Goal: Task Accomplishment & Management: Use online tool/utility

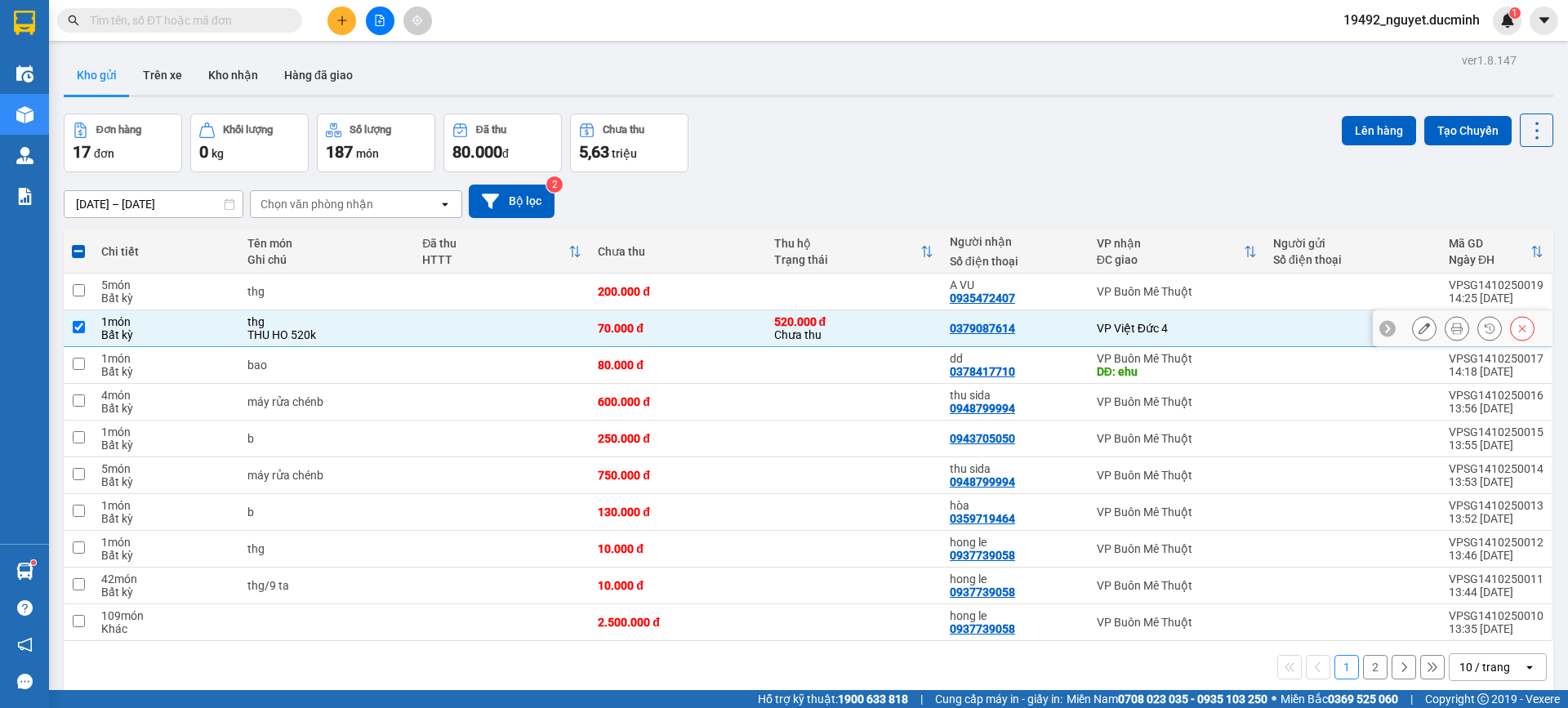
click at [1245, 323] on div "VP Việt Đức 4" at bounding box center [1176, 328] width 160 height 13
checkbox input "false"
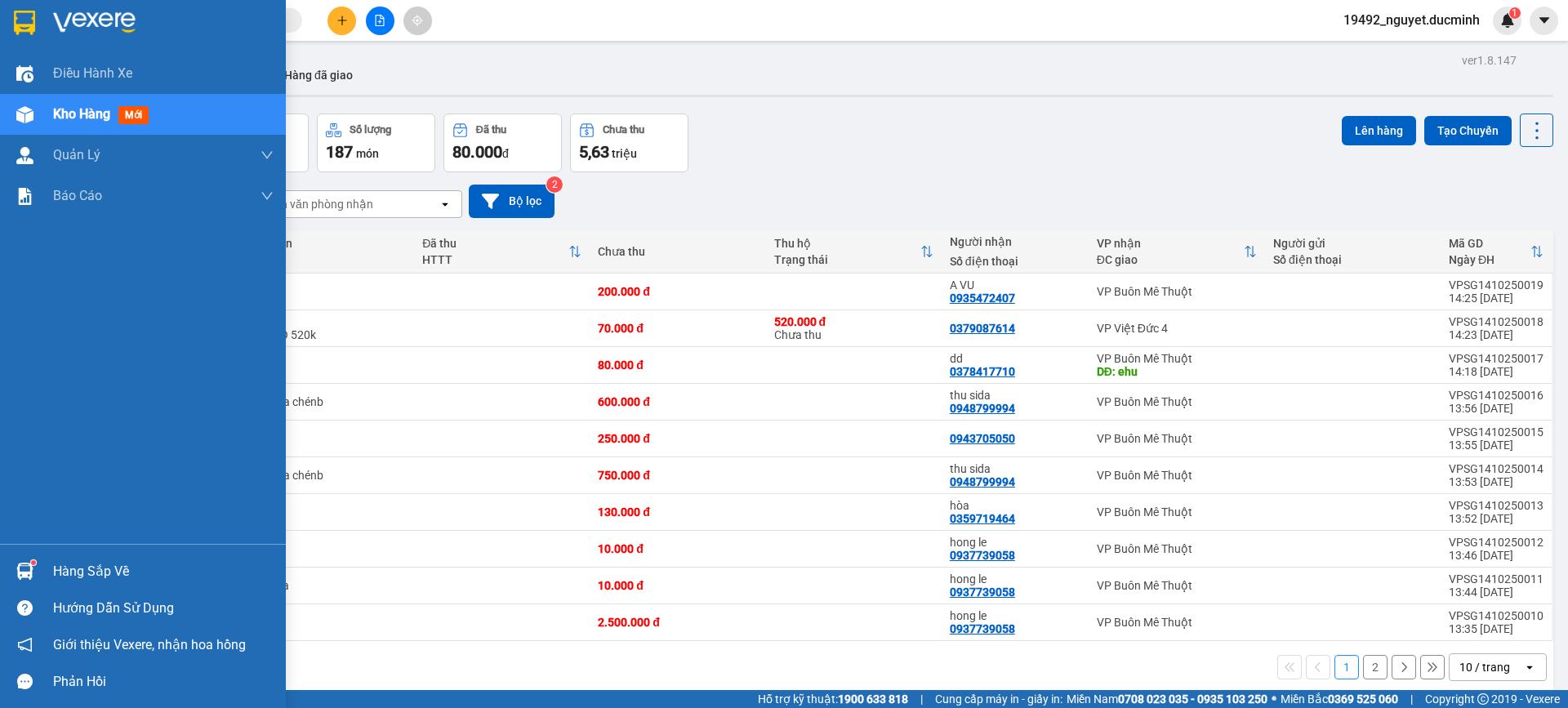
click at [91, 109] on span "Kho hàng" at bounding box center [82, 113] width 57 height 16
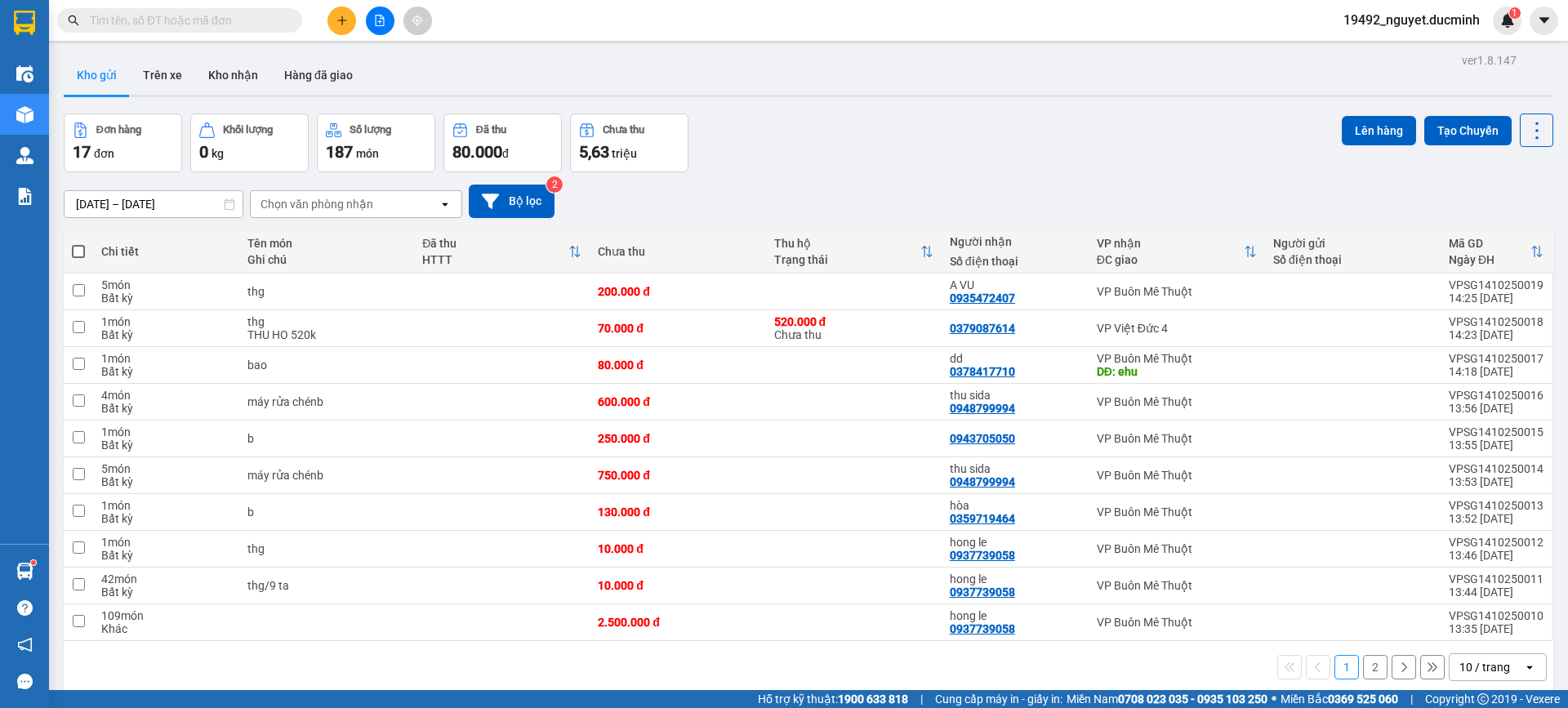
click at [1363, 669] on button "2" at bounding box center [1375, 667] width 24 height 24
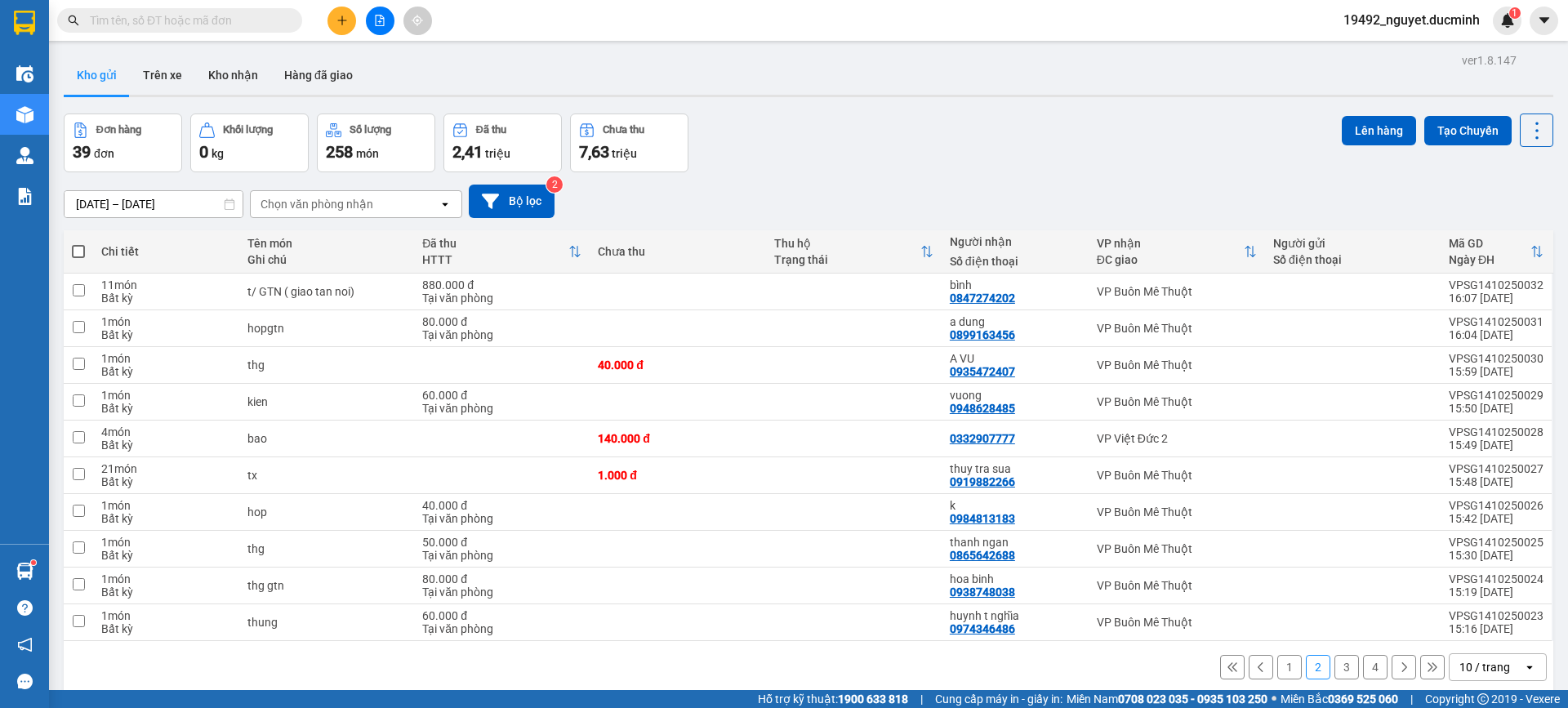
click at [1278, 661] on button "1" at bounding box center [1289, 667] width 24 height 24
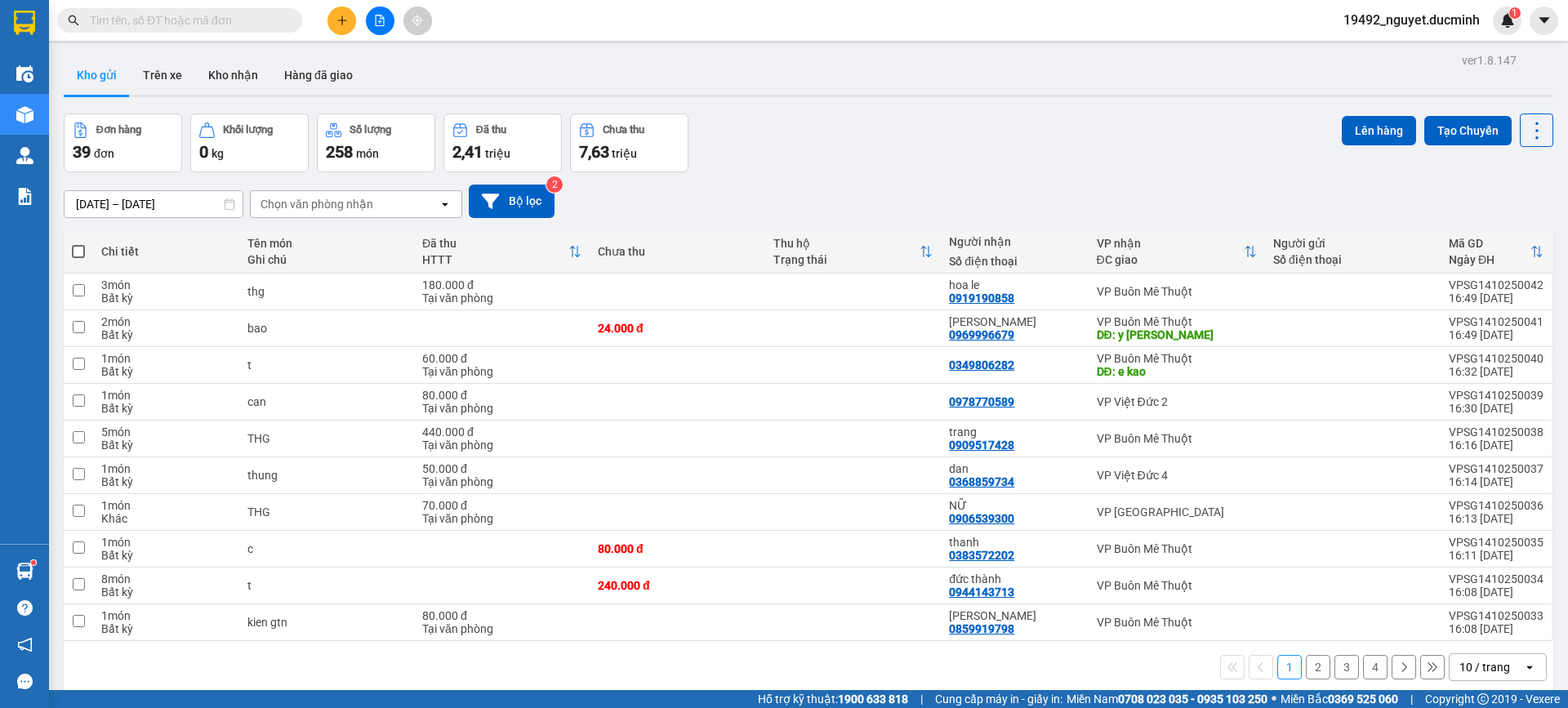
click at [199, 23] on input "text" at bounding box center [186, 20] width 192 height 18
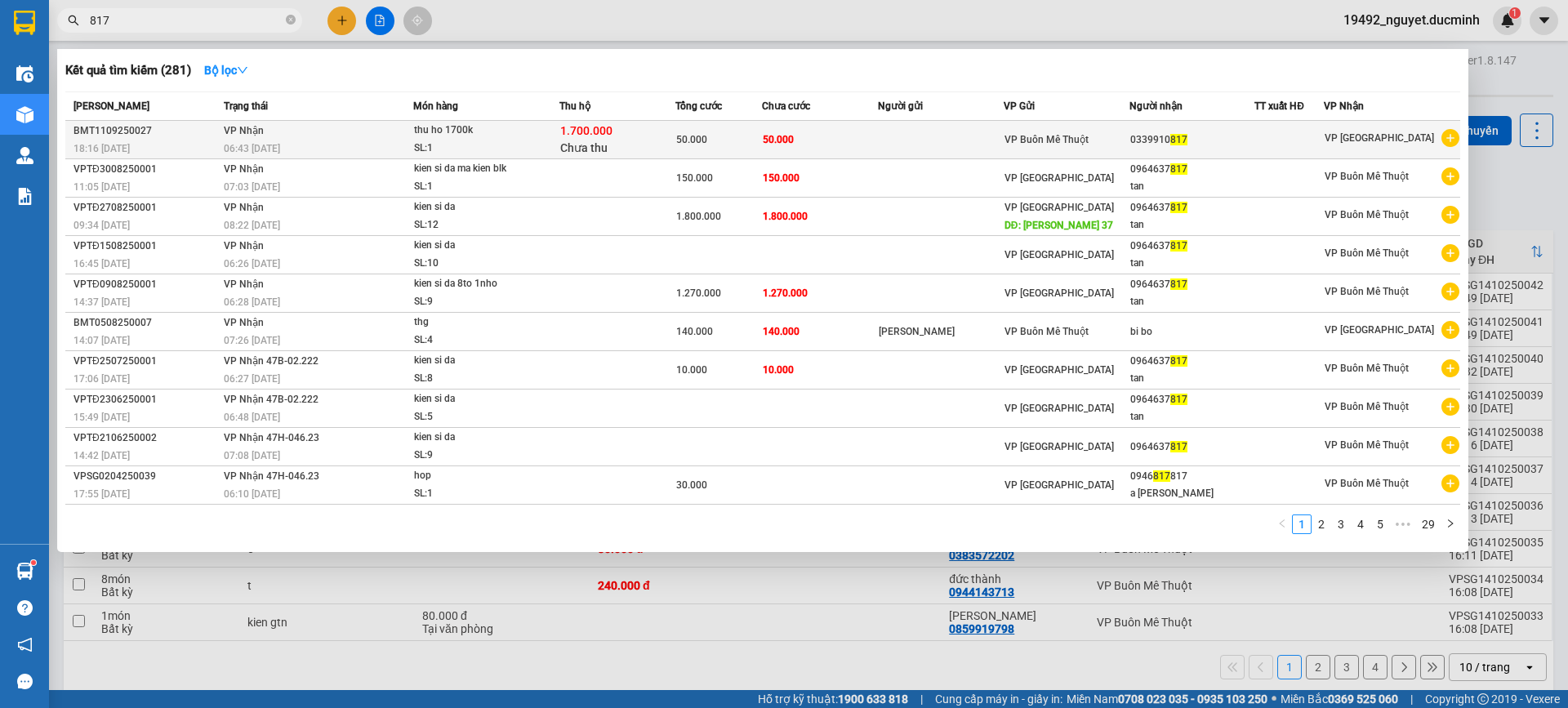
type input "817"
click at [309, 147] on div "06:43 [DATE]" at bounding box center [318, 148] width 188 height 18
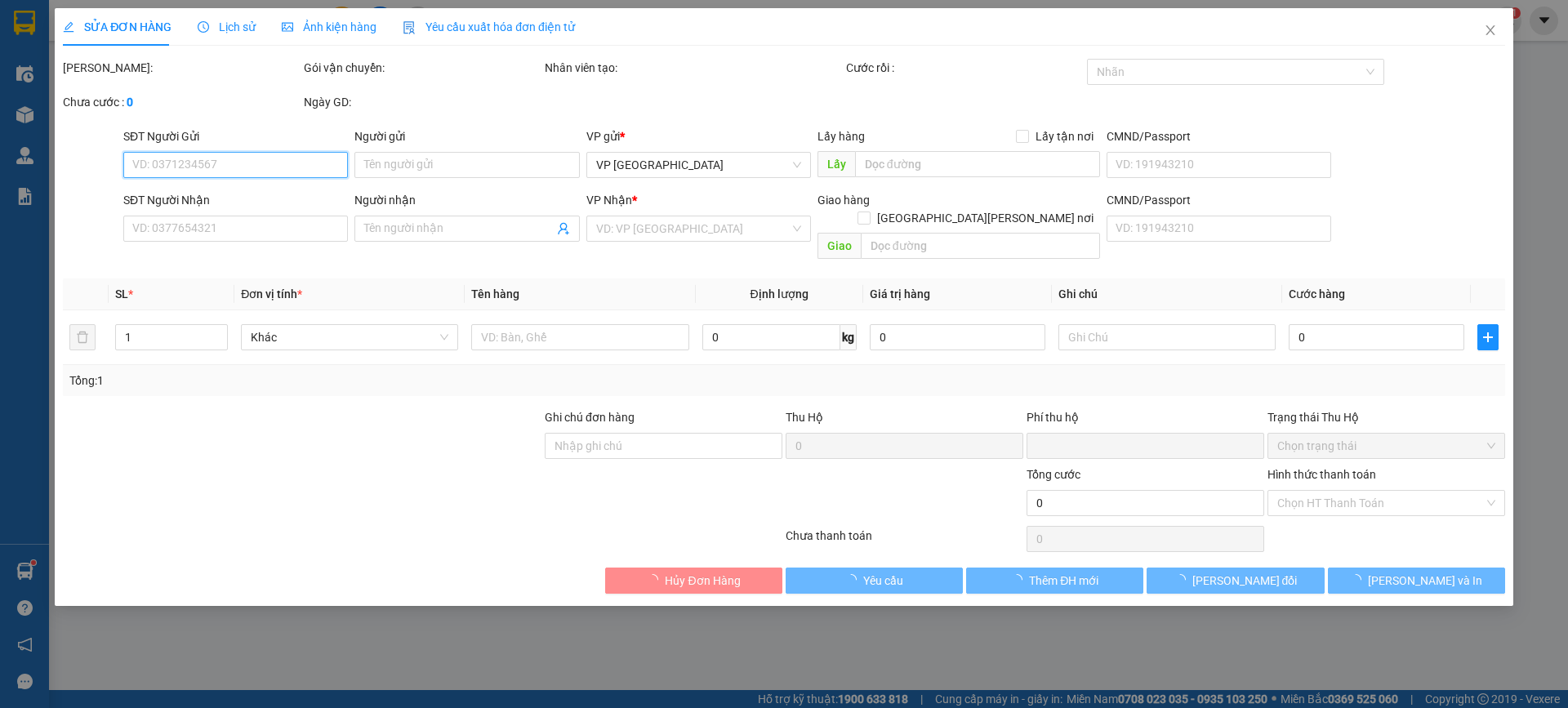
type input "0339910817"
type input "50.000"
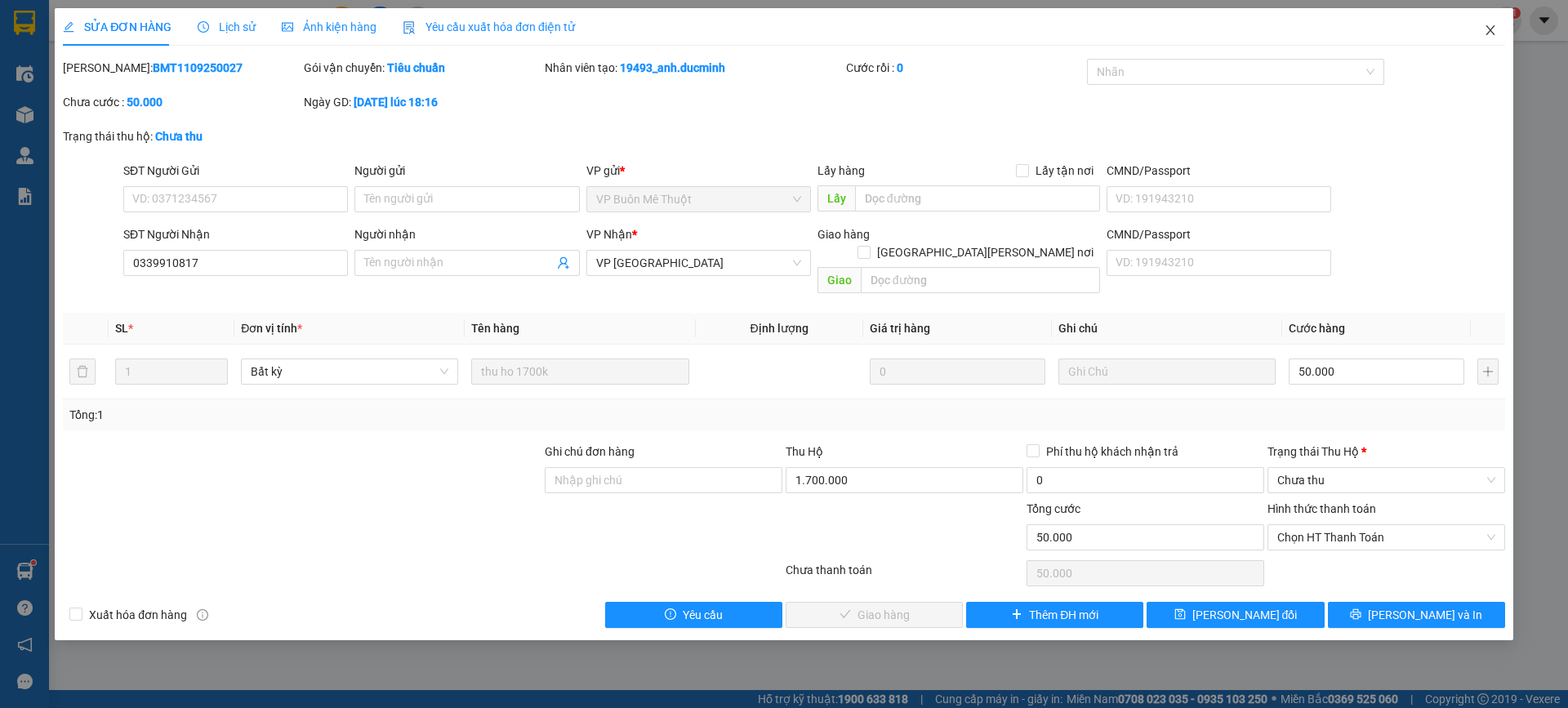
click at [1495, 28] on icon "close" at bounding box center [1490, 30] width 13 height 13
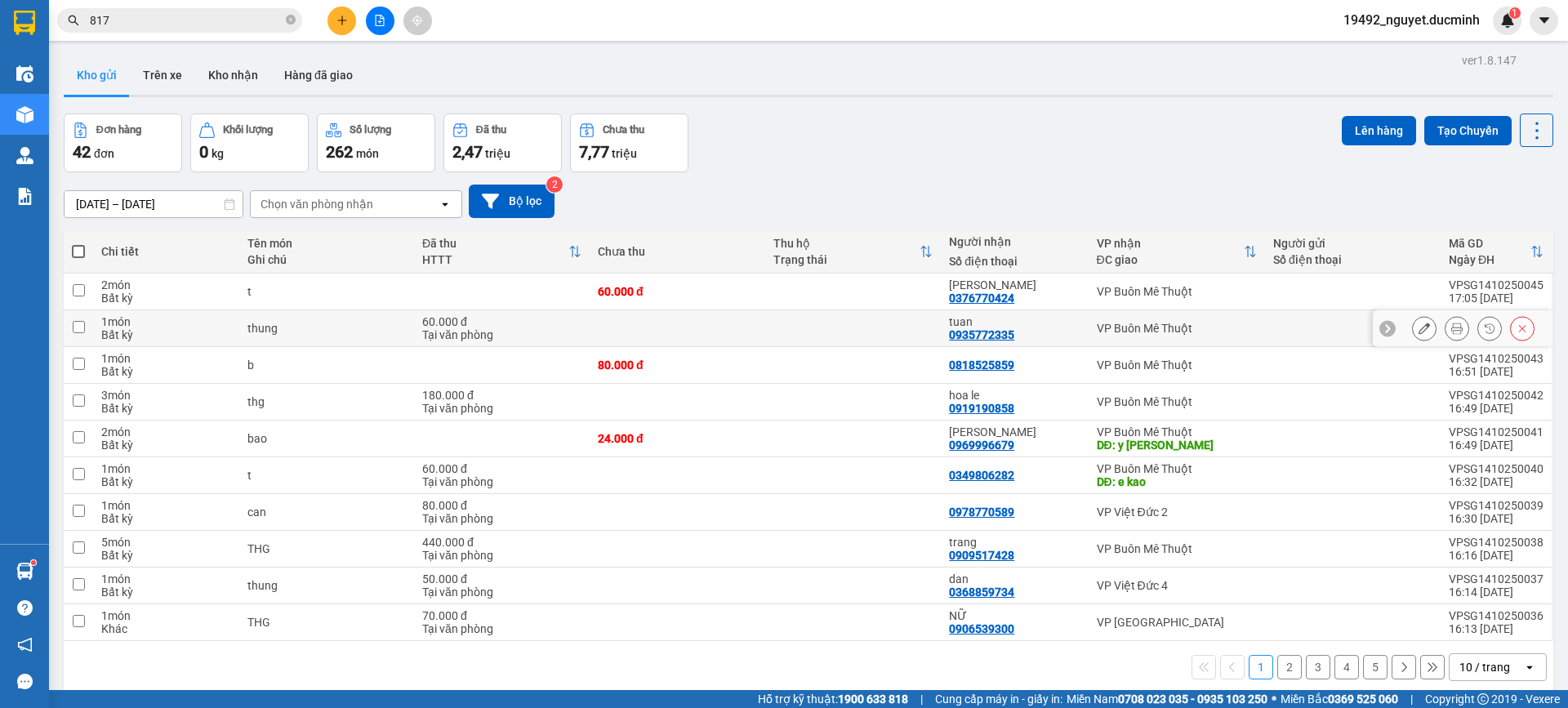
scroll to position [75, 0]
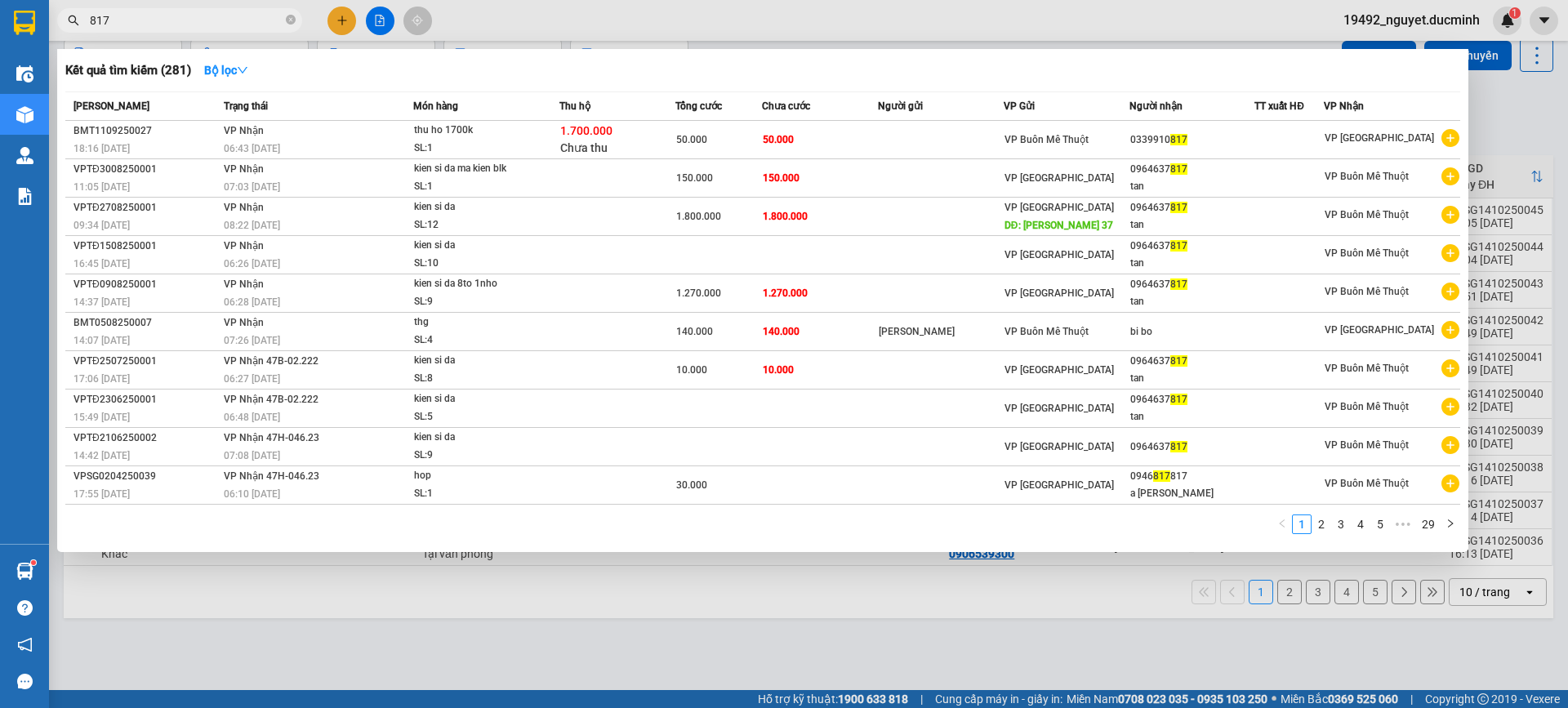
click at [190, 23] on input "817" at bounding box center [186, 20] width 192 height 18
click at [1320, 520] on link "2" at bounding box center [1320, 523] width 18 height 18
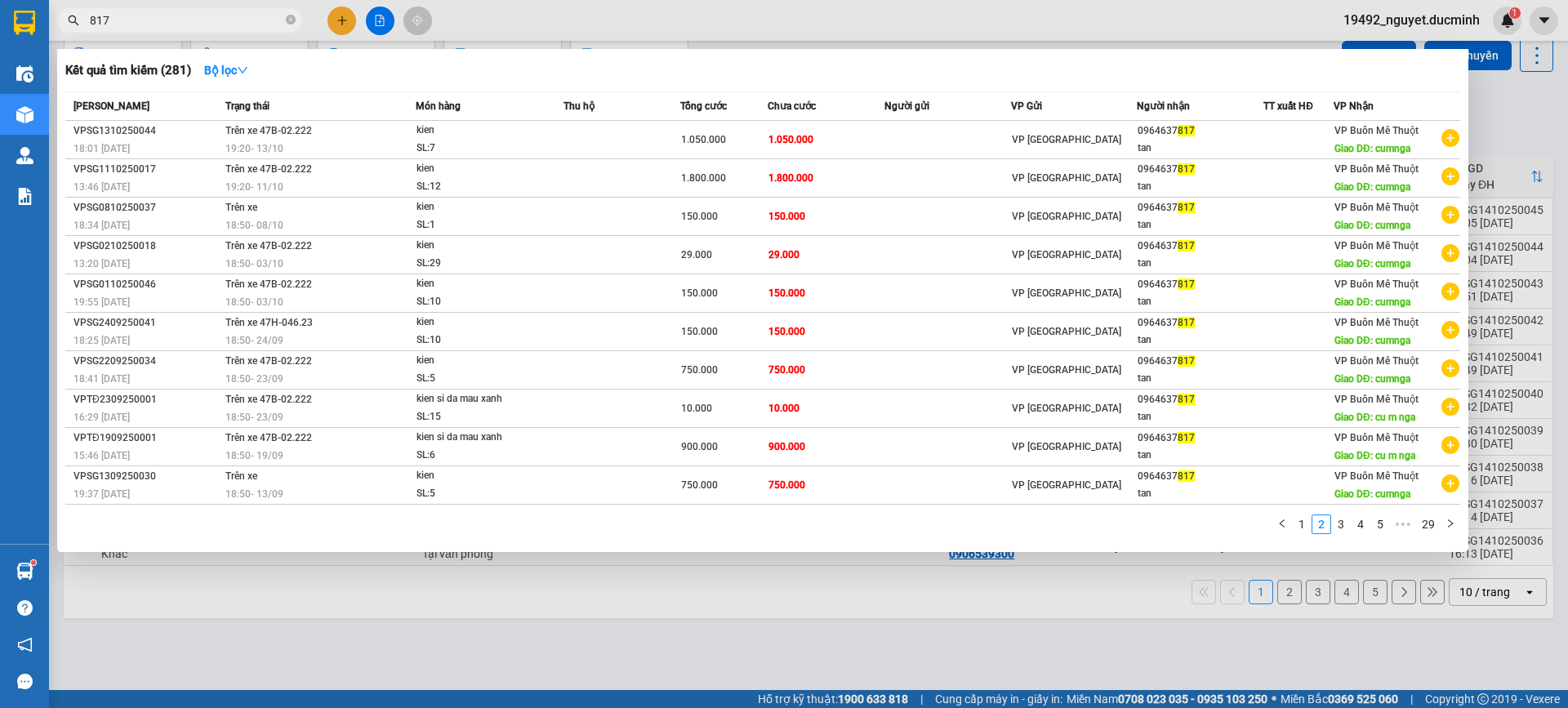
click at [1517, 85] on div at bounding box center [784, 354] width 1568 height 708
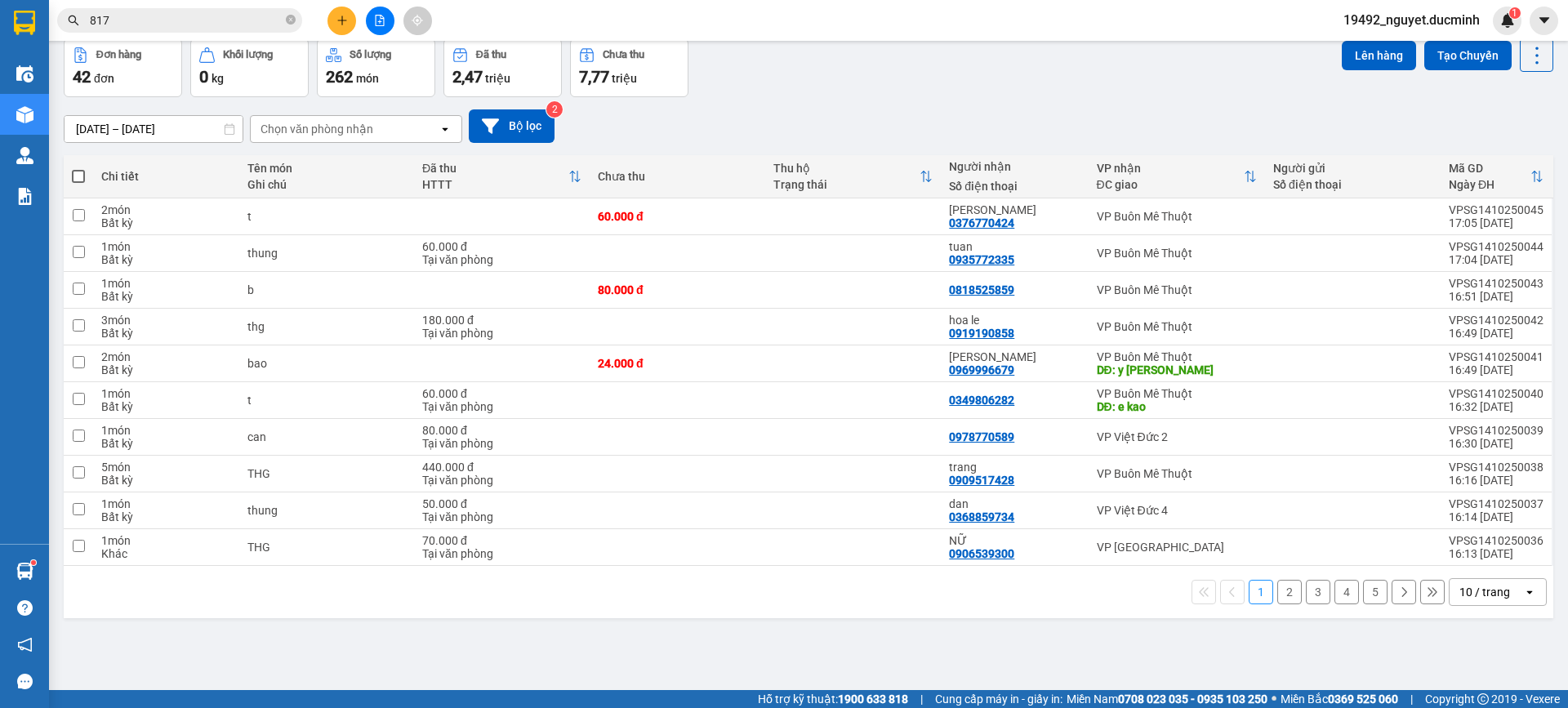
click at [1279, 591] on button "2" at bounding box center [1289, 592] width 24 height 24
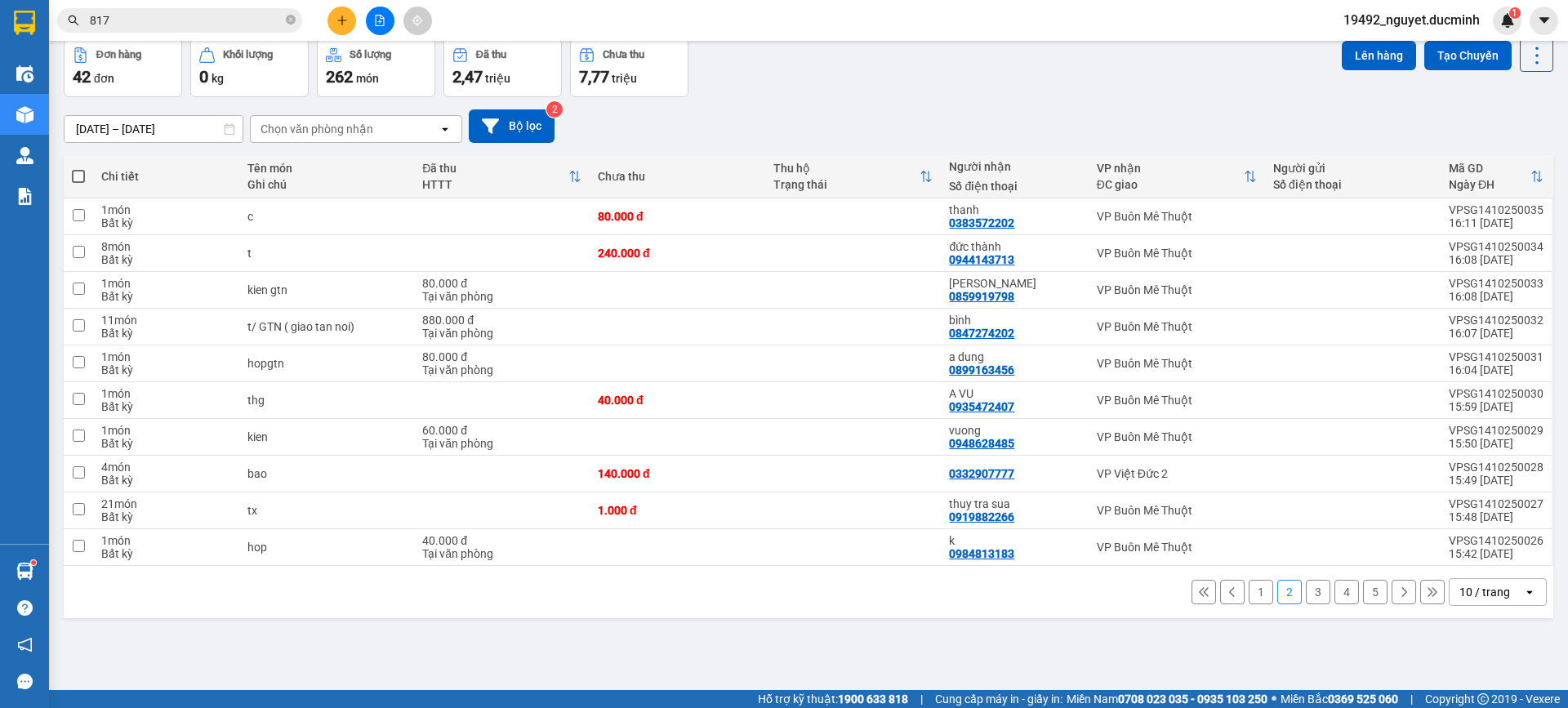
click at [1305, 591] on button "3" at bounding box center [1318, 592] width 24 height 24
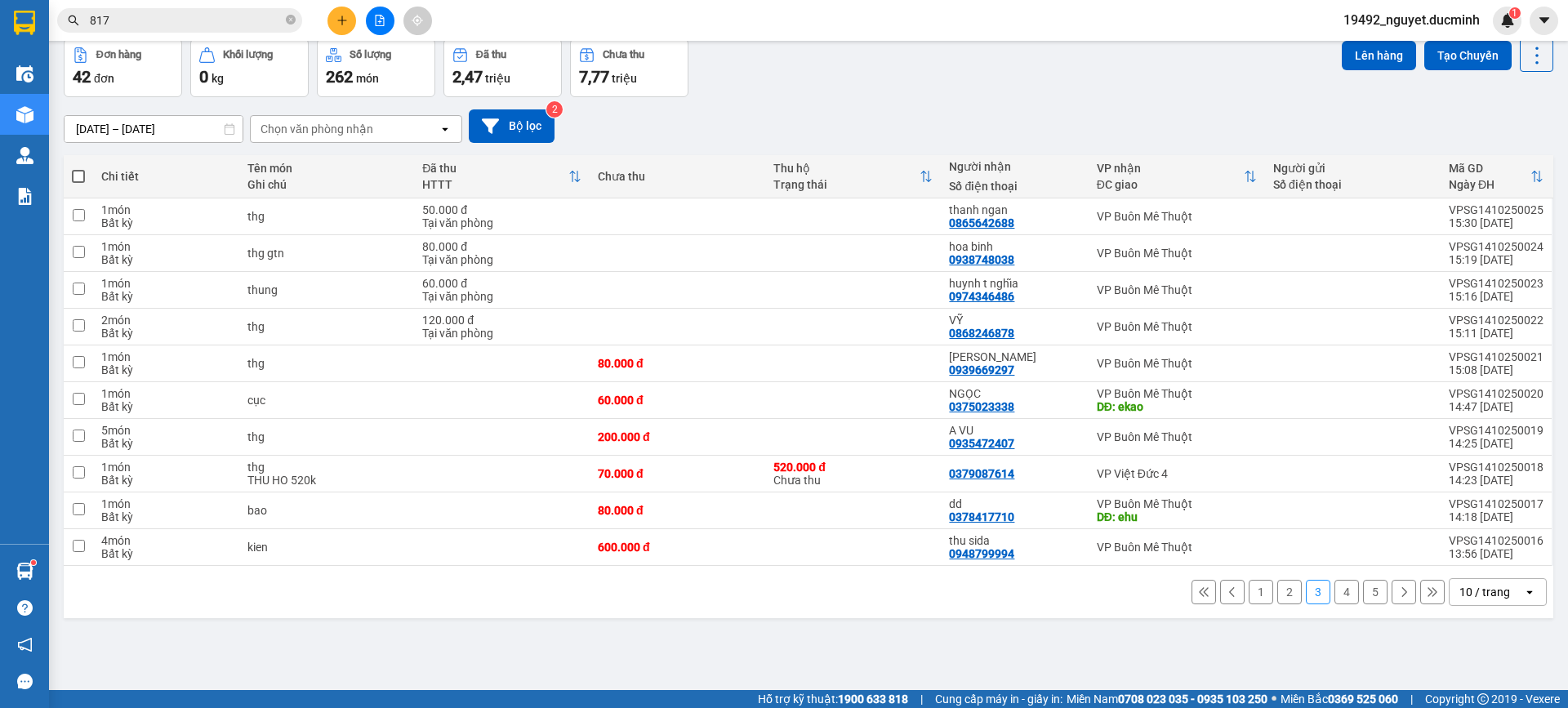
click at [1334, 591] on button "4" at bounding box center [1347, 592] width 24 height 24
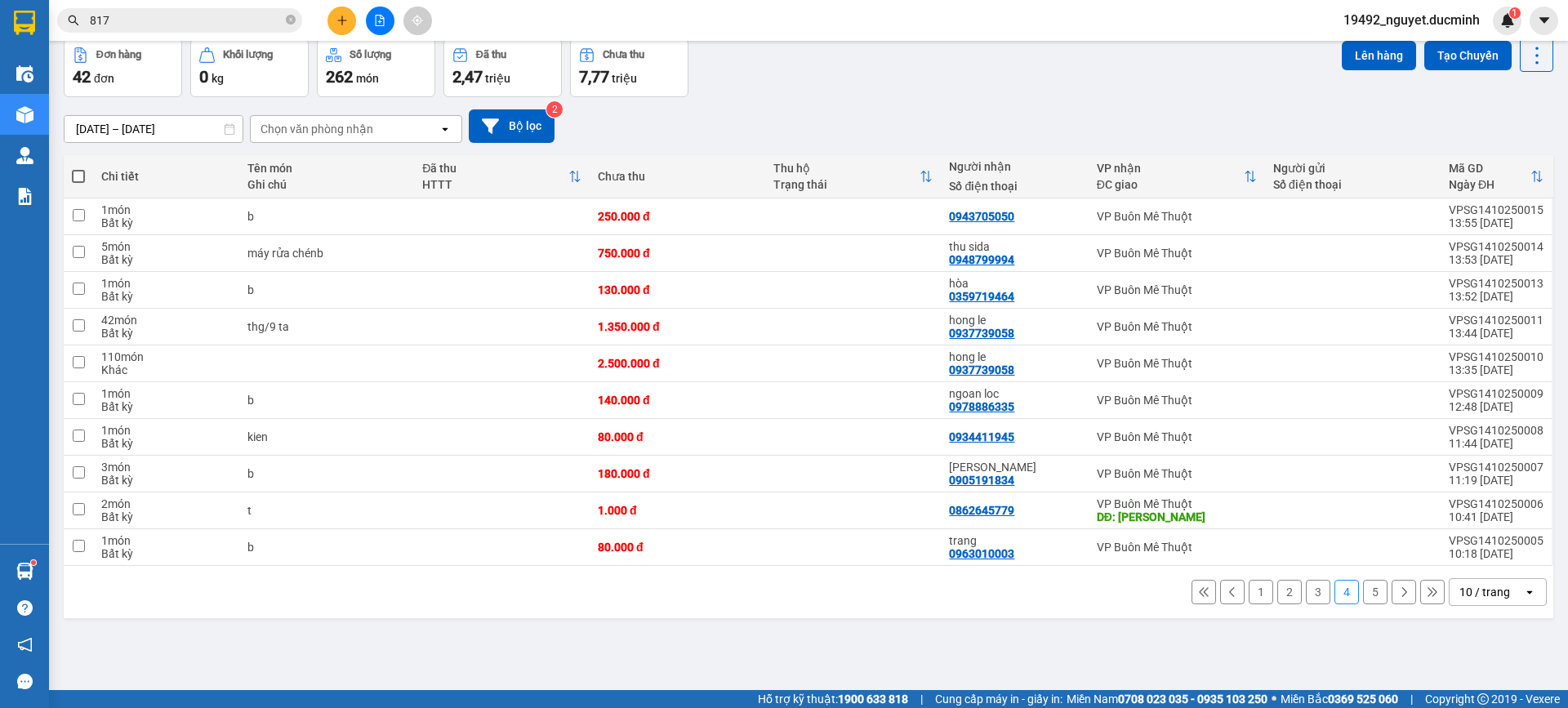
scroll to position [0, 0]
